Goal: Transaction & Acquisition: Register for event/course

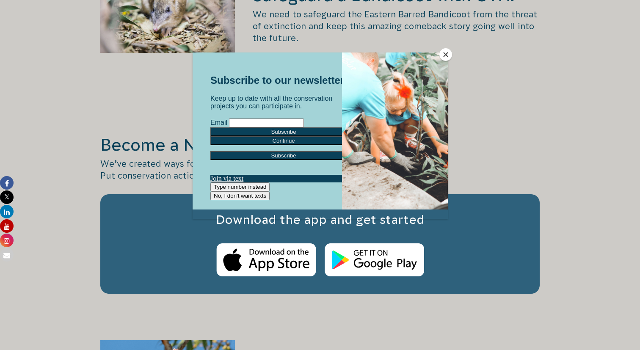
scroll to position [1418, 0]
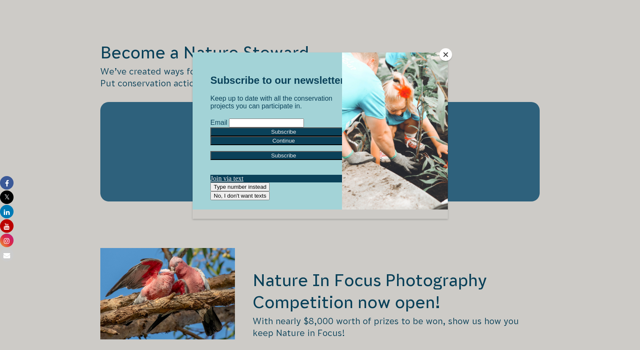
click at [443, 52] on button "Close" at bounding box center [445, 54] width 13 height 13
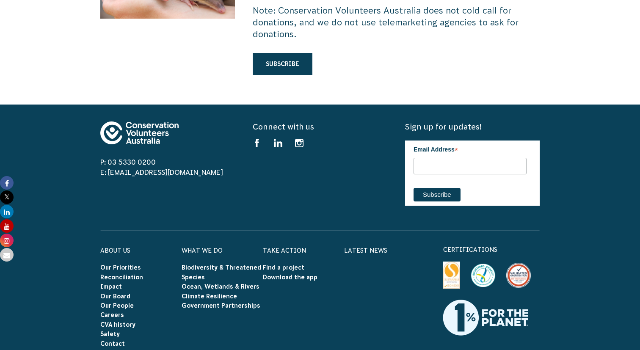
scroll to position [2575, 0]
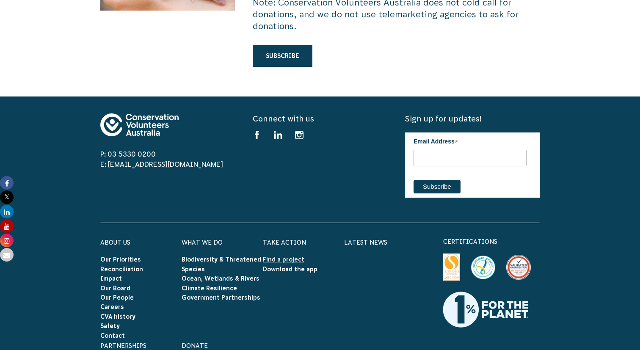
click at [294, 256] on link "Find a project" at bounding box center [283, 259] width 41 height 7
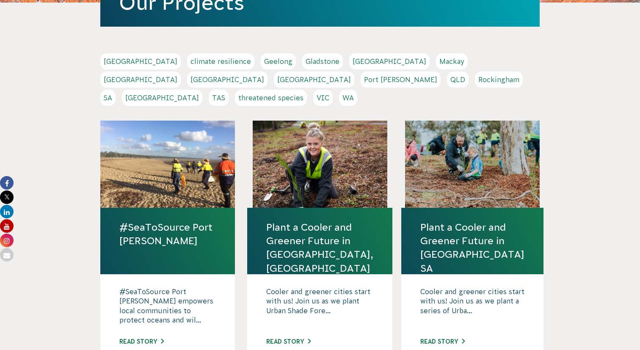
scroll to position [151, 0]
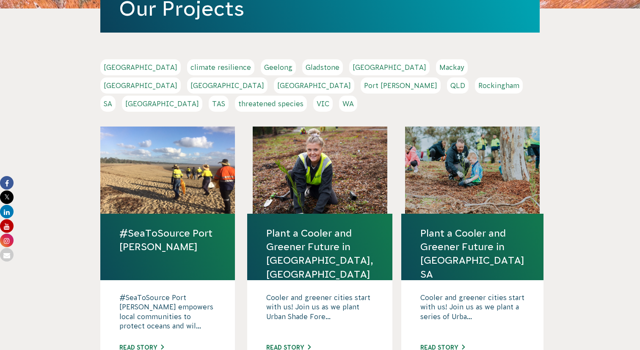
click at [181, 77] on link "[GEOGRAPHIC_DATA]" at bounding box center [140, 85] width 80 height 16
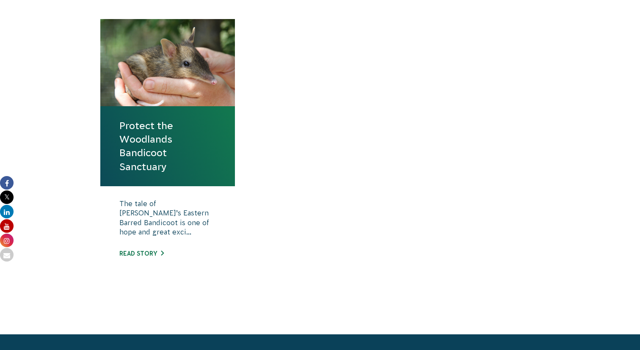
scroll to position [317, 0]
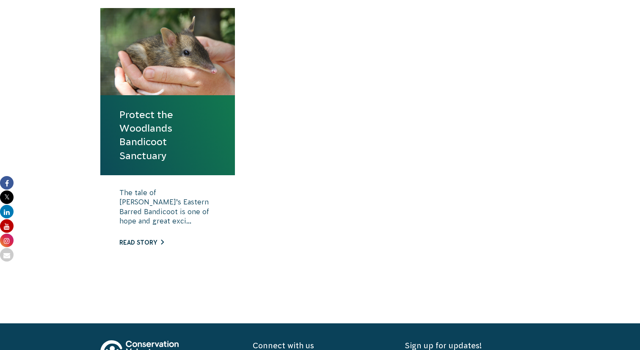
click at [152, 242] on link "Read story" at bounding box center [141, 242] width 44 height 7
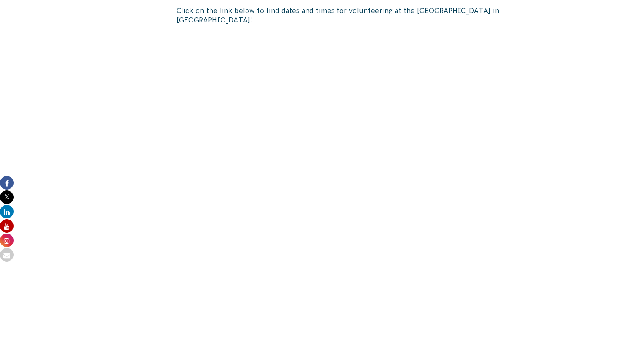
scroll to position [1648, 0]
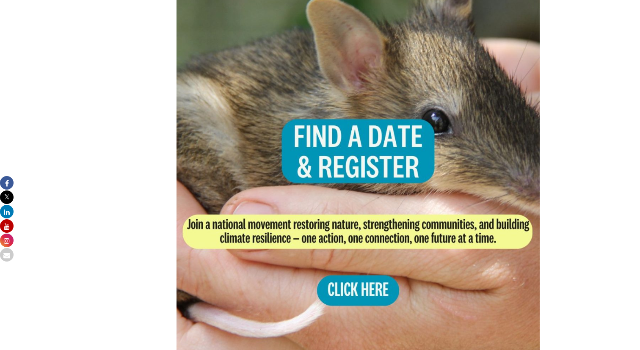
click at [321, 228] on img at bounding box center [357, 173] width 363 height 363
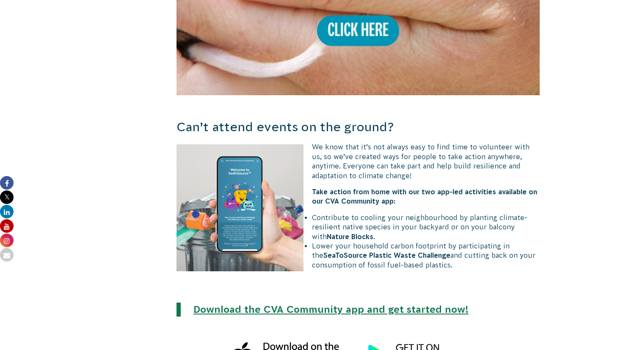
scroll to position [1931, 0]
